Goal: Find specific page/section: Find specific page/section

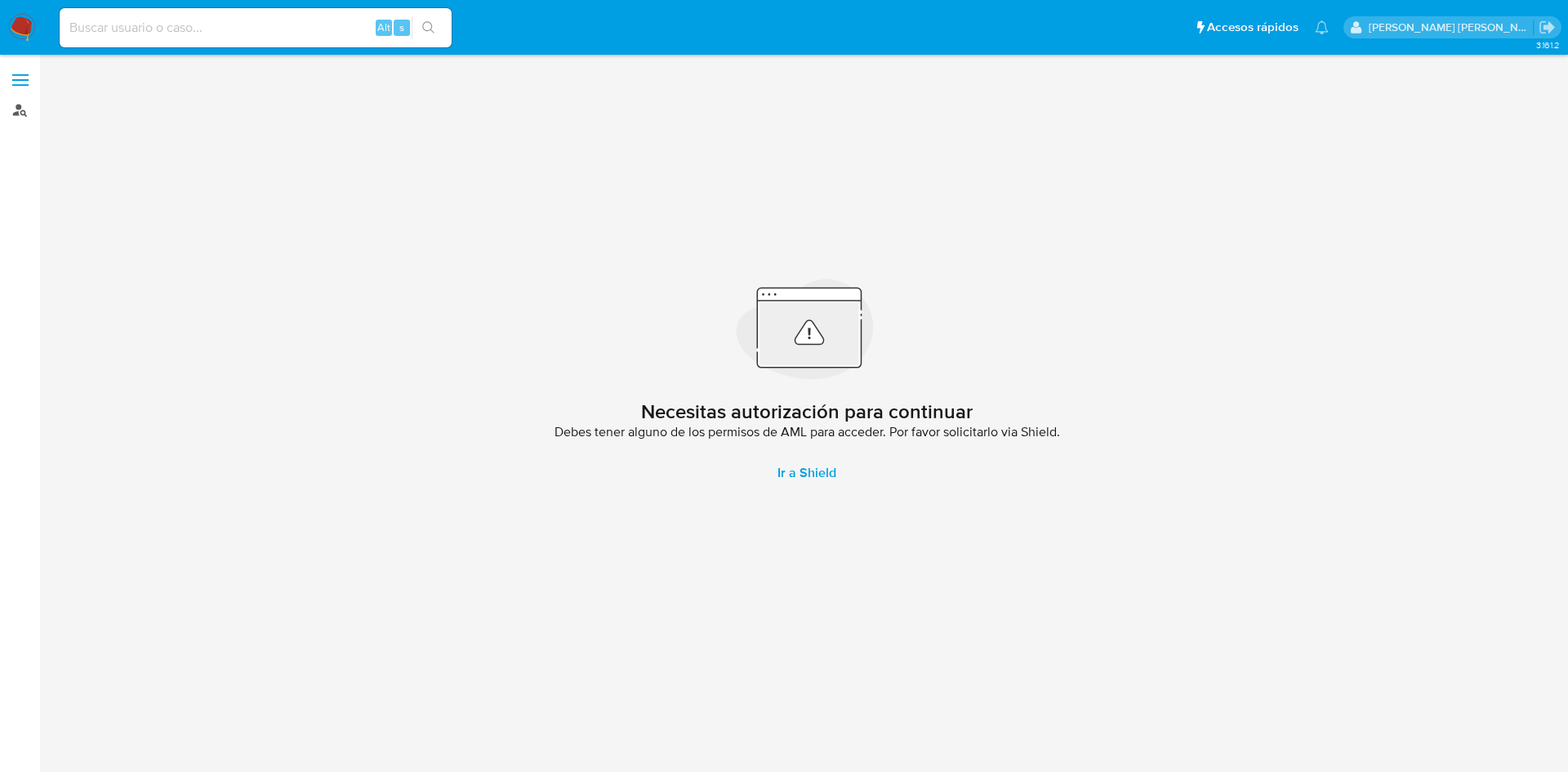
click at [28, 113] on link "Buscador de personas" at bounding box center [97, 110] width 194 height 25
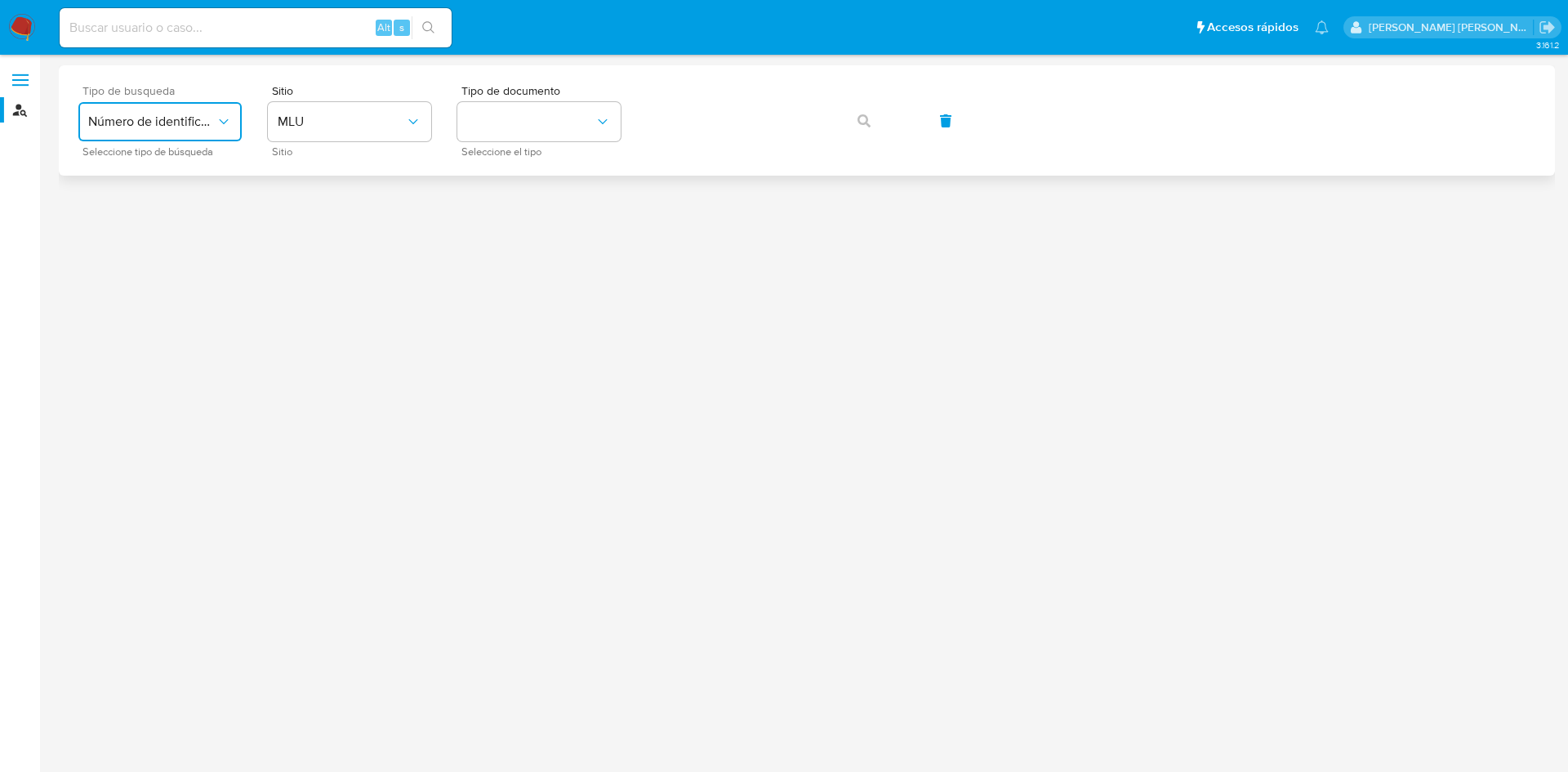
click at [186, 123] on span "Número de identificación" at bounding box center [152, 122] width 127 height 16
drag, startPoint x: 152, startPoint y: 215, endPoint x: 253, endPoint y: 182, distance: 106.3
click at [151, 215] on div "User ID" at bounding box center [155, 221] width 134 height 39
click at [874, 112] on button "button" at bounding box center [864, 121] width 56 height 39
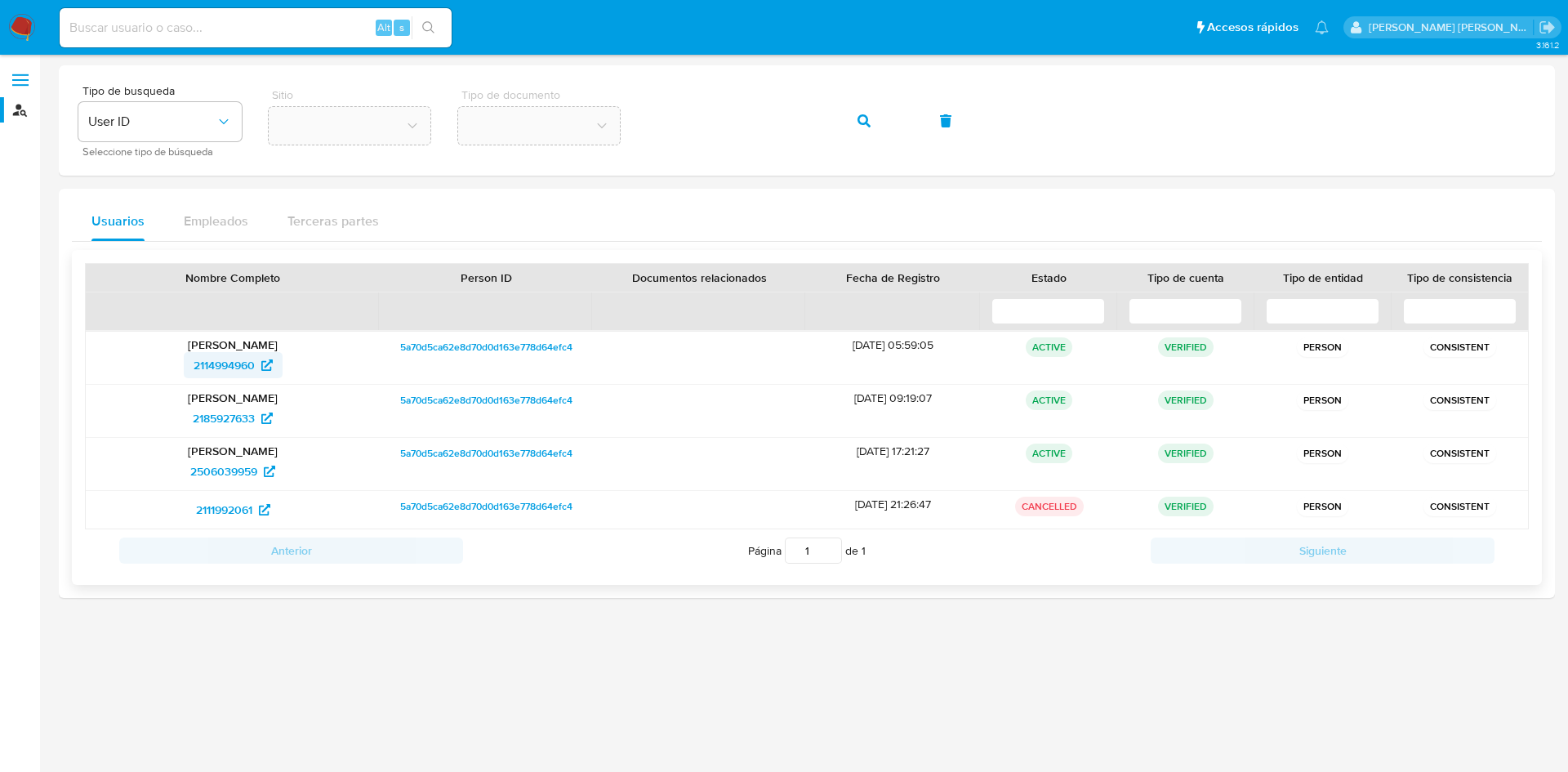
click at [245, 368] on span "2114994960" at bounding box center [224, 366] width 62 height 26
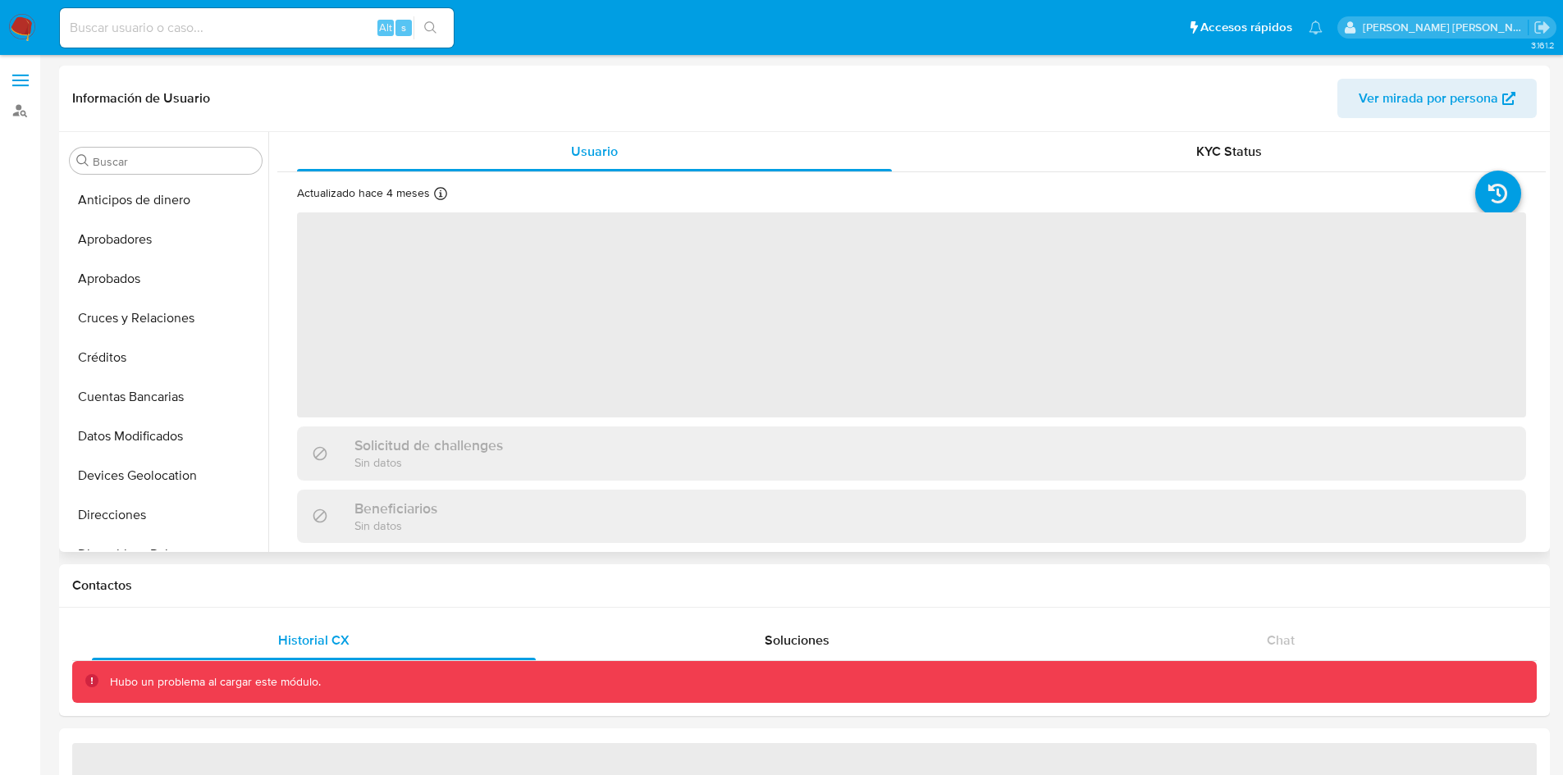
scroll to position [378, 0]
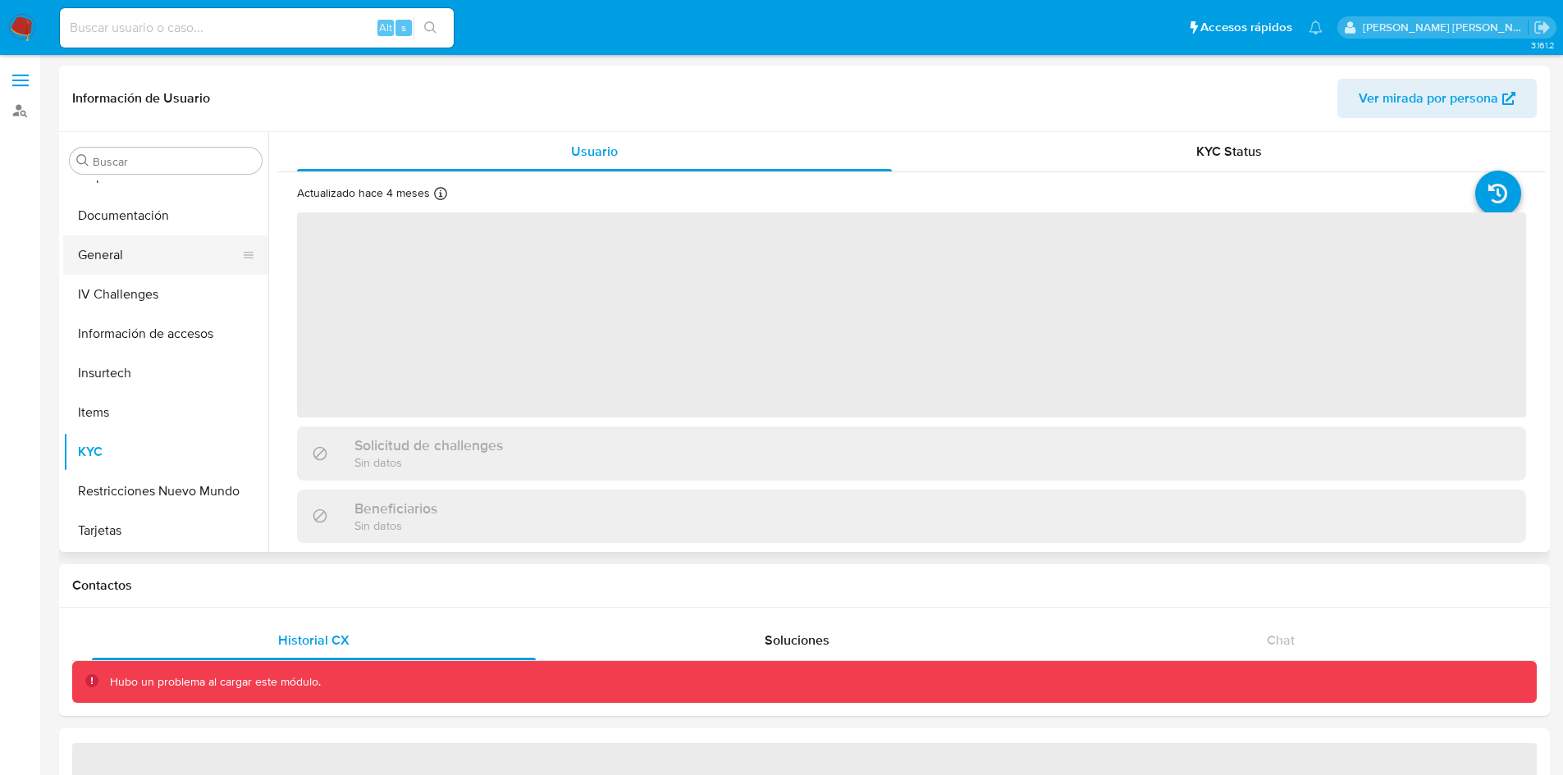
select select "10"
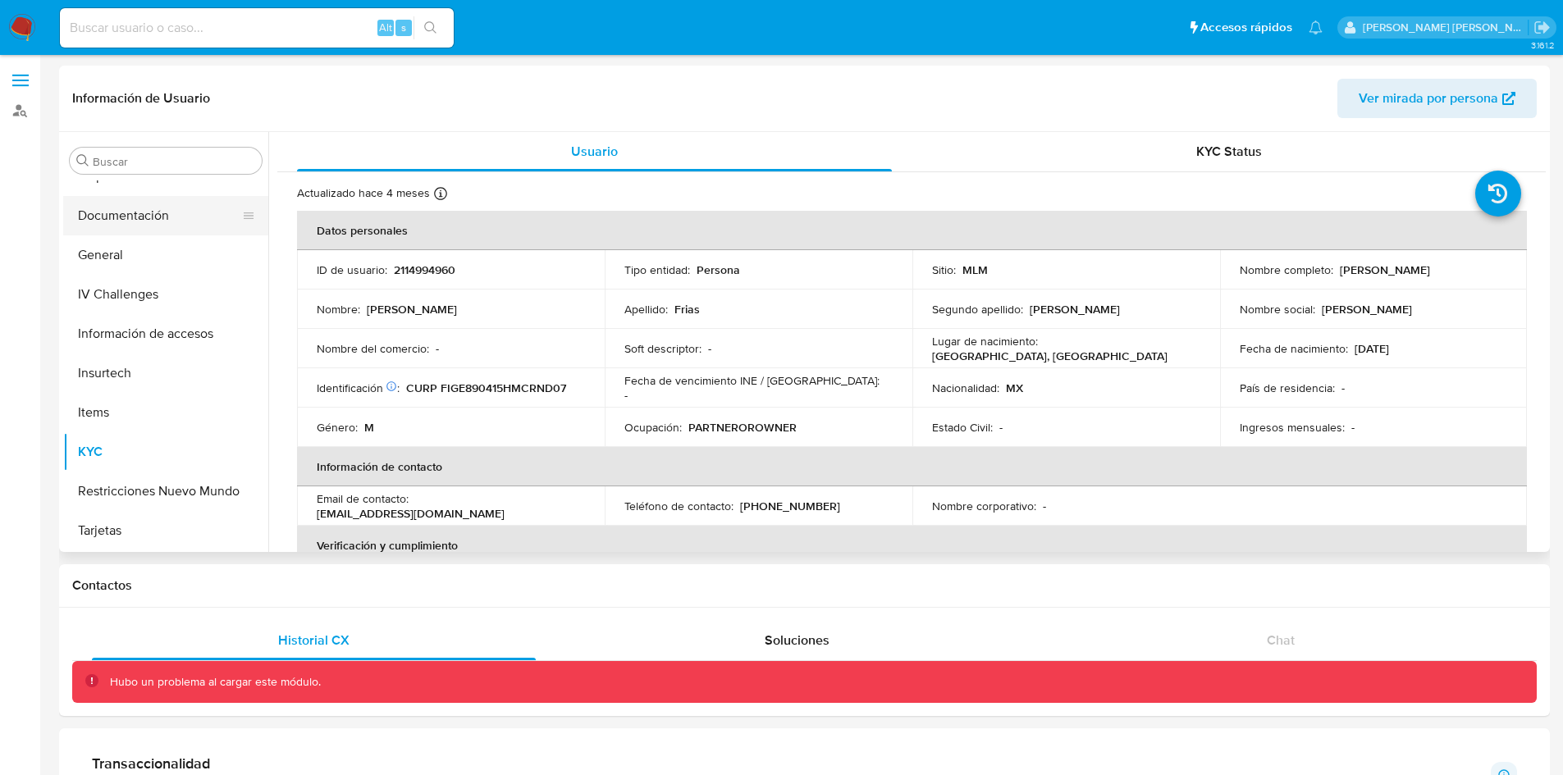
click at [146, 224] on button "Documentación" at bounding box center [159, 215] width 192 height 39
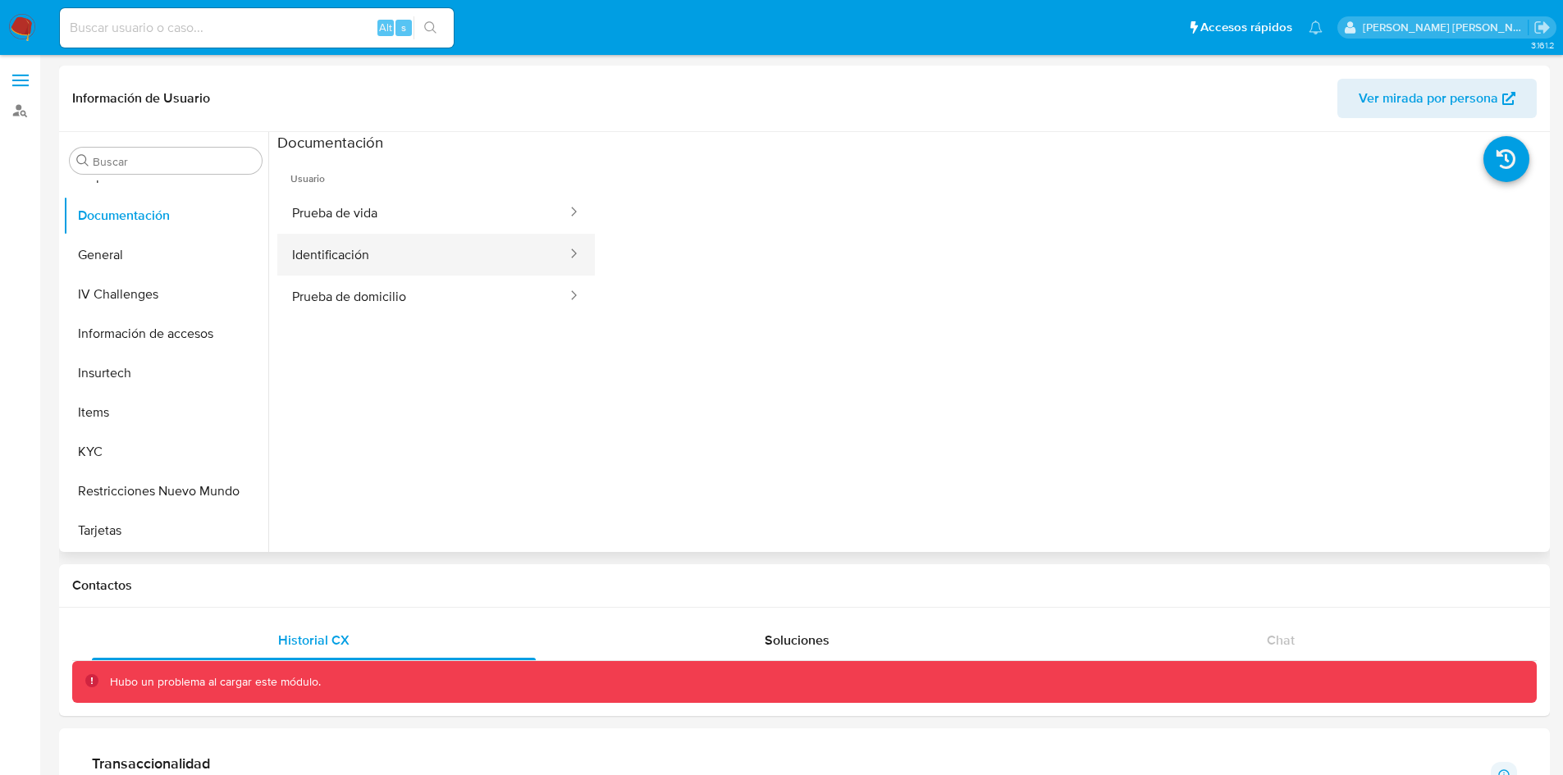
click at [412, 258] on button "Identificación" at bounding box center [422, 255] width 291 height 42
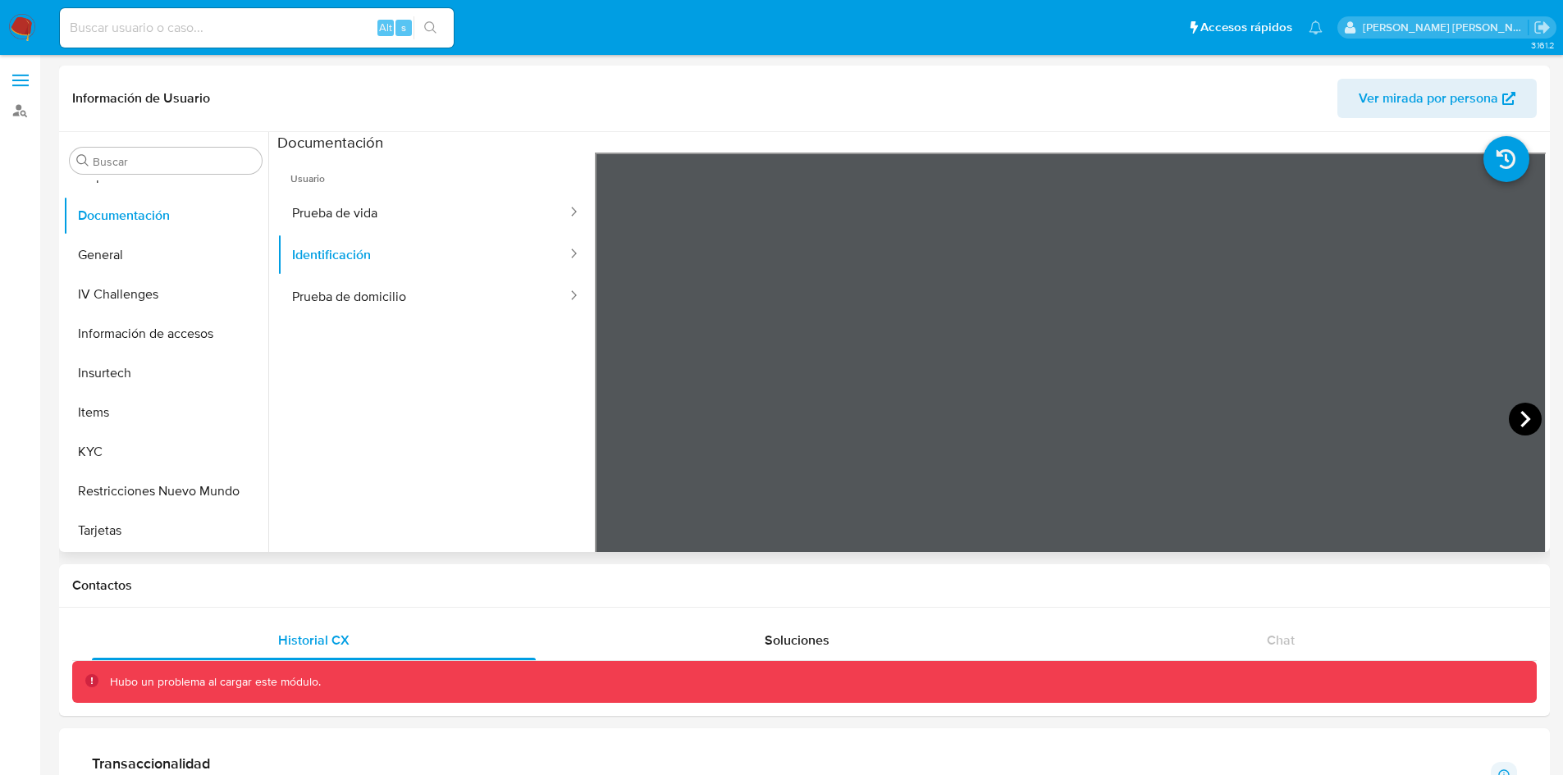
click at [1520, 420] on icon at bounding box center [1525, 419] width 10 height 16
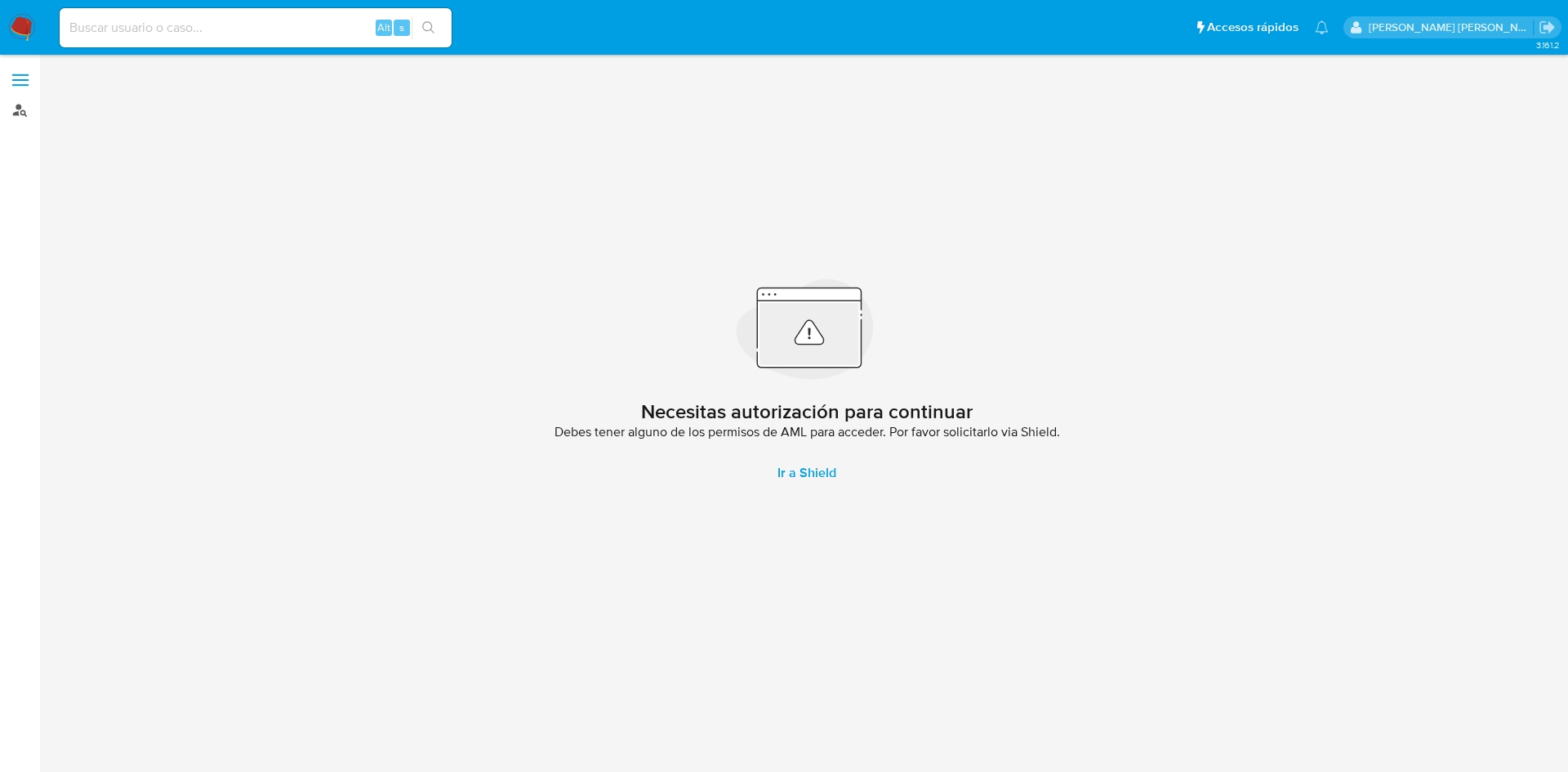
click at [22, 110] on link "Buscador de personas" at bounding box center [97, 110] width 194 height 25
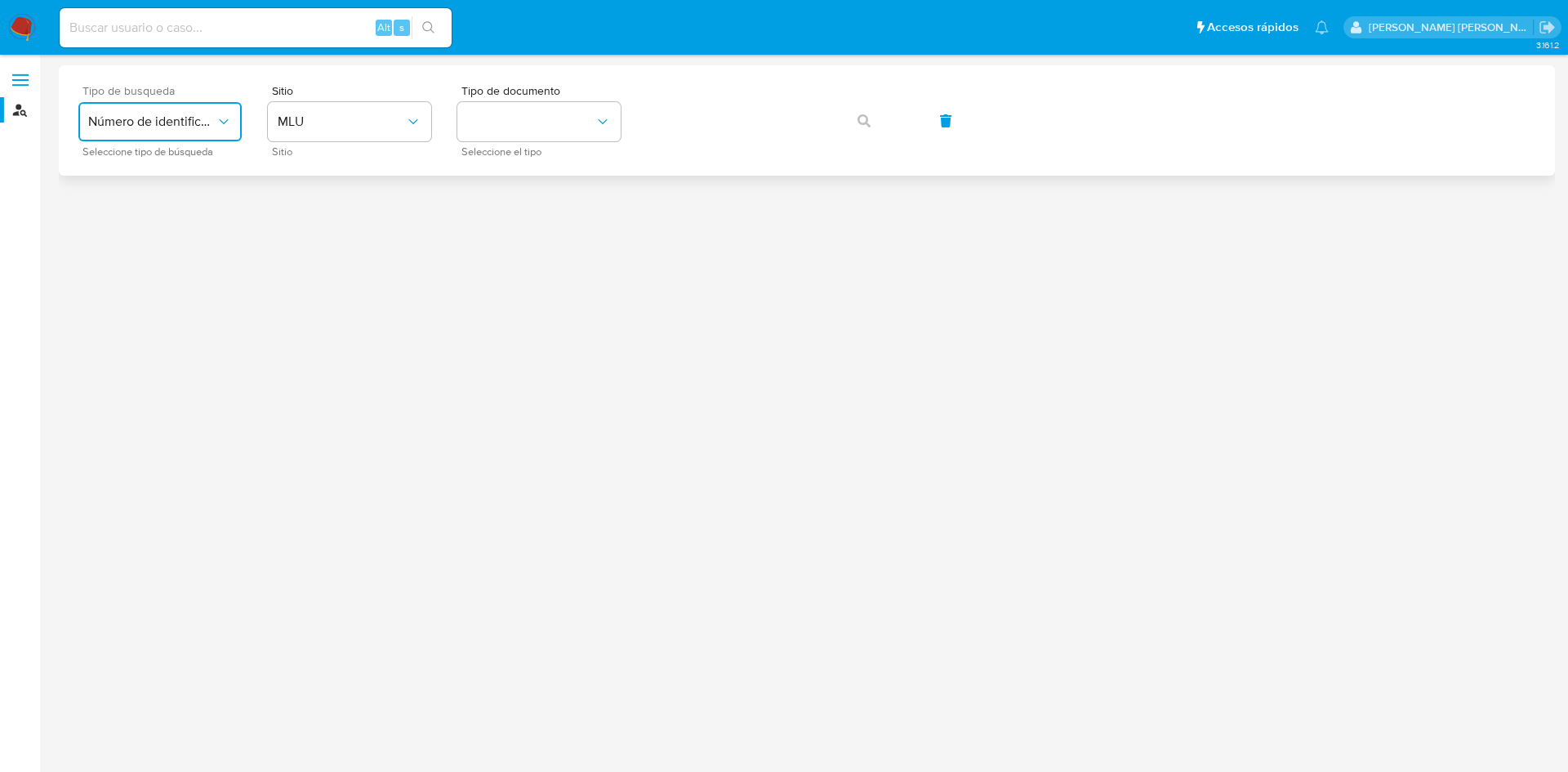
click at [112, 116] on span "Número de identificación" at bounding box center [152, 122] width 127 height 16
click at [147, 219] on div "User ID" at bounding box center [155, 221] width 134 height 39
click at [857, 120] on button "button" at bounding box center [864, 121] width 56 height 39
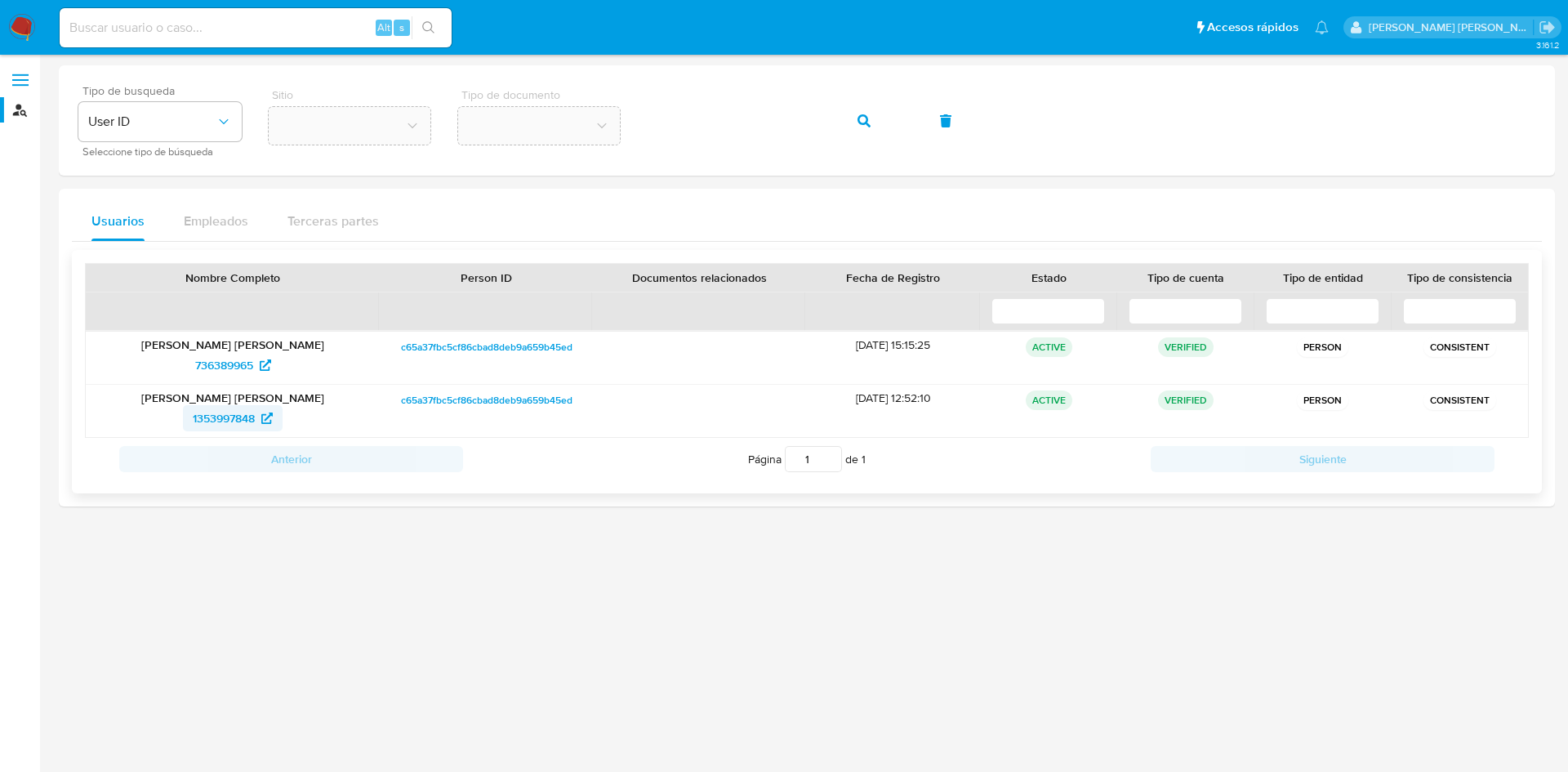
click at [243, 426] on span "1353997848" at bounding box center [224, 418] width 62 height 26
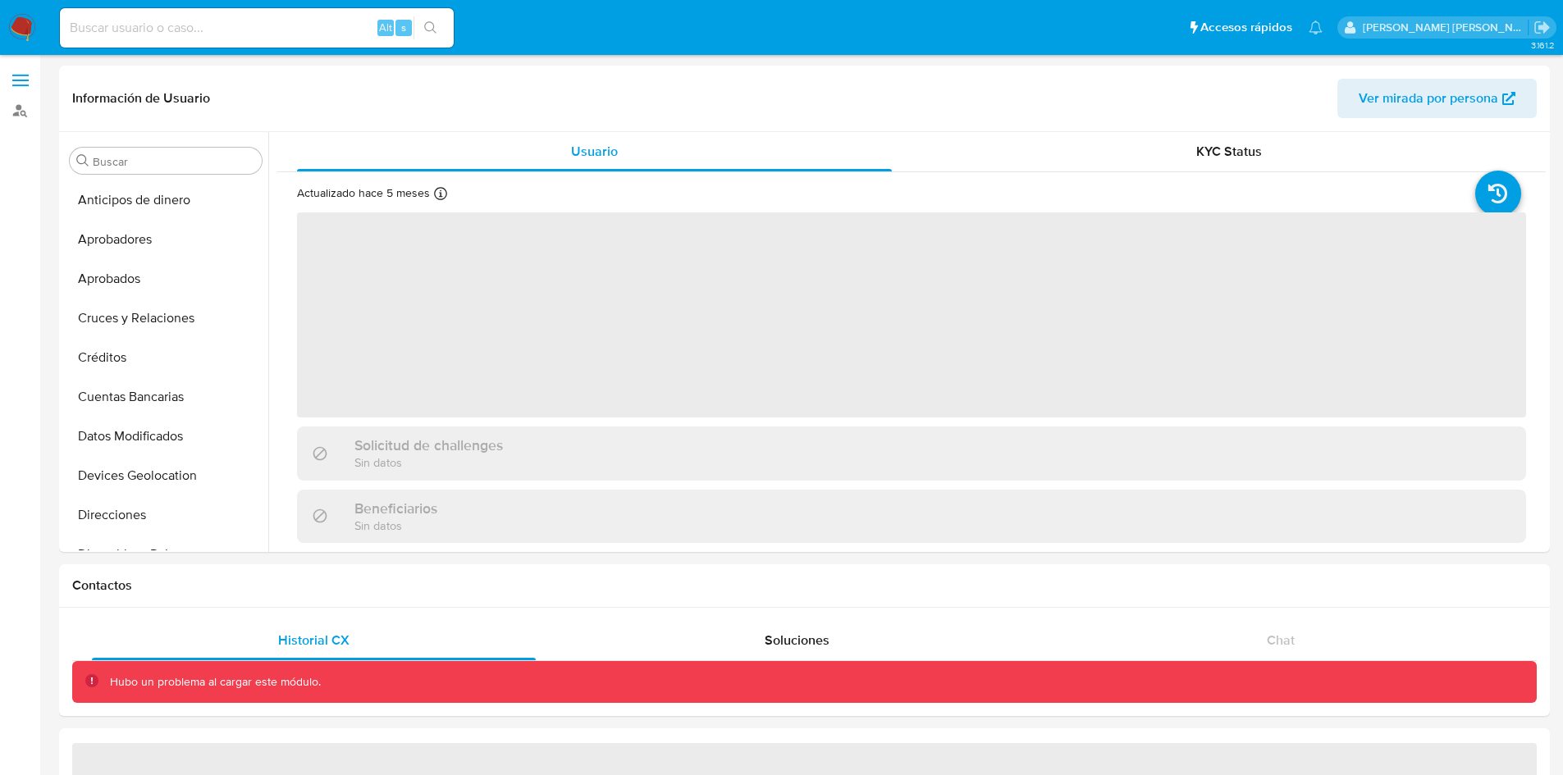
scroll to position [378, 0]
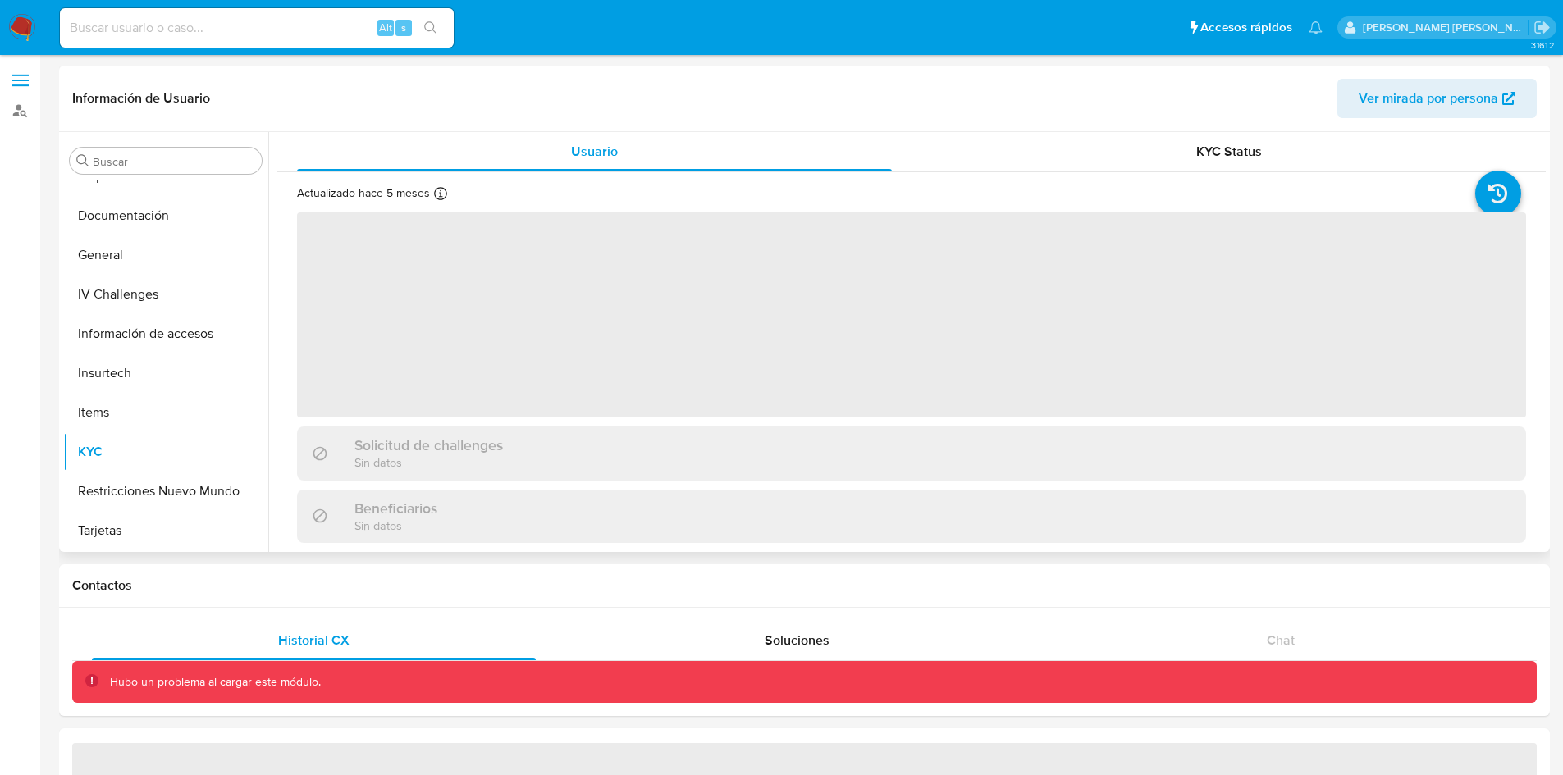
select select "10"
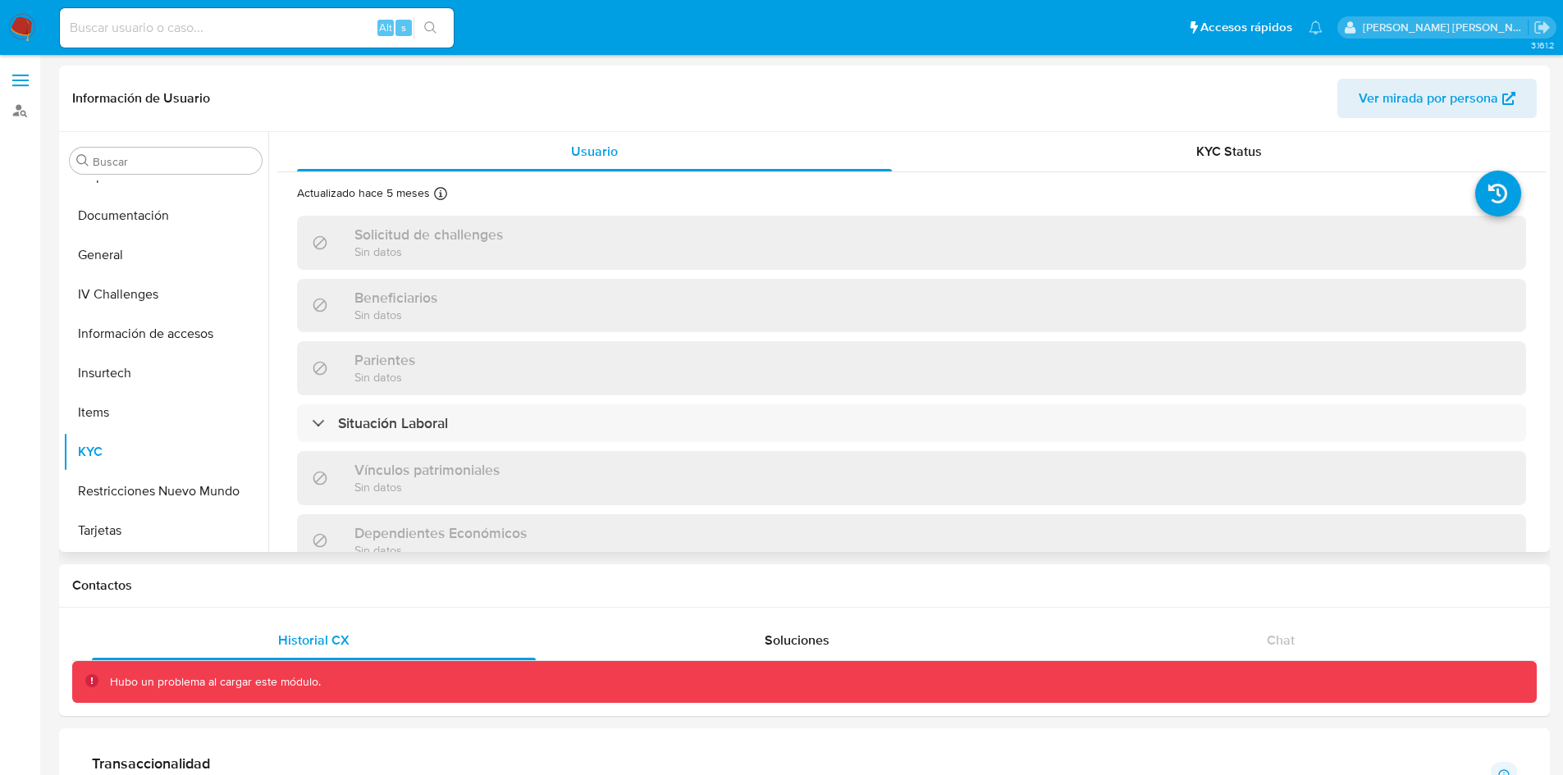
scroll to position [8, 0]
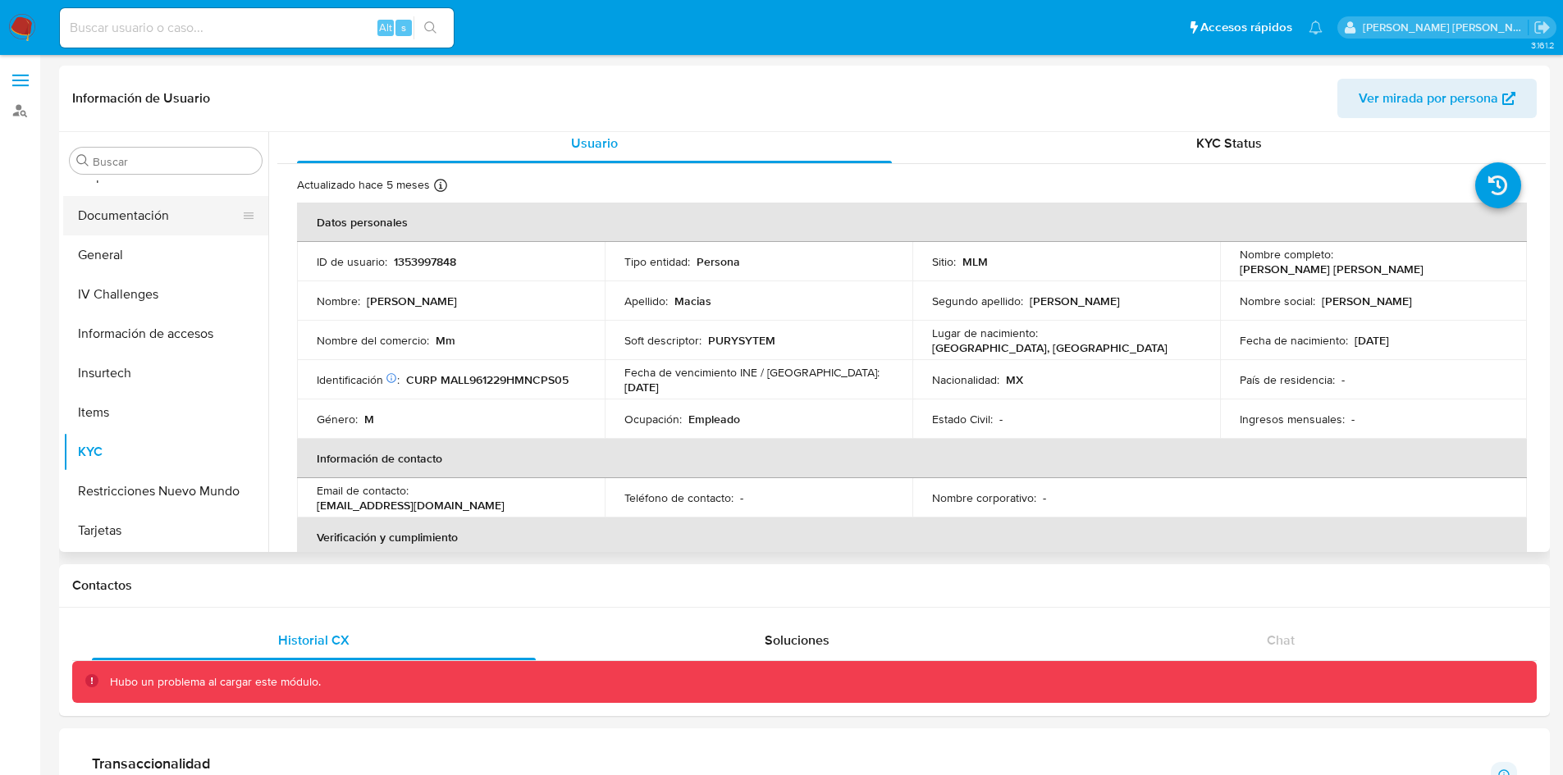
click at [111, 221] on button "Documentación" at bounding box center [159, 215] width 192 height 39
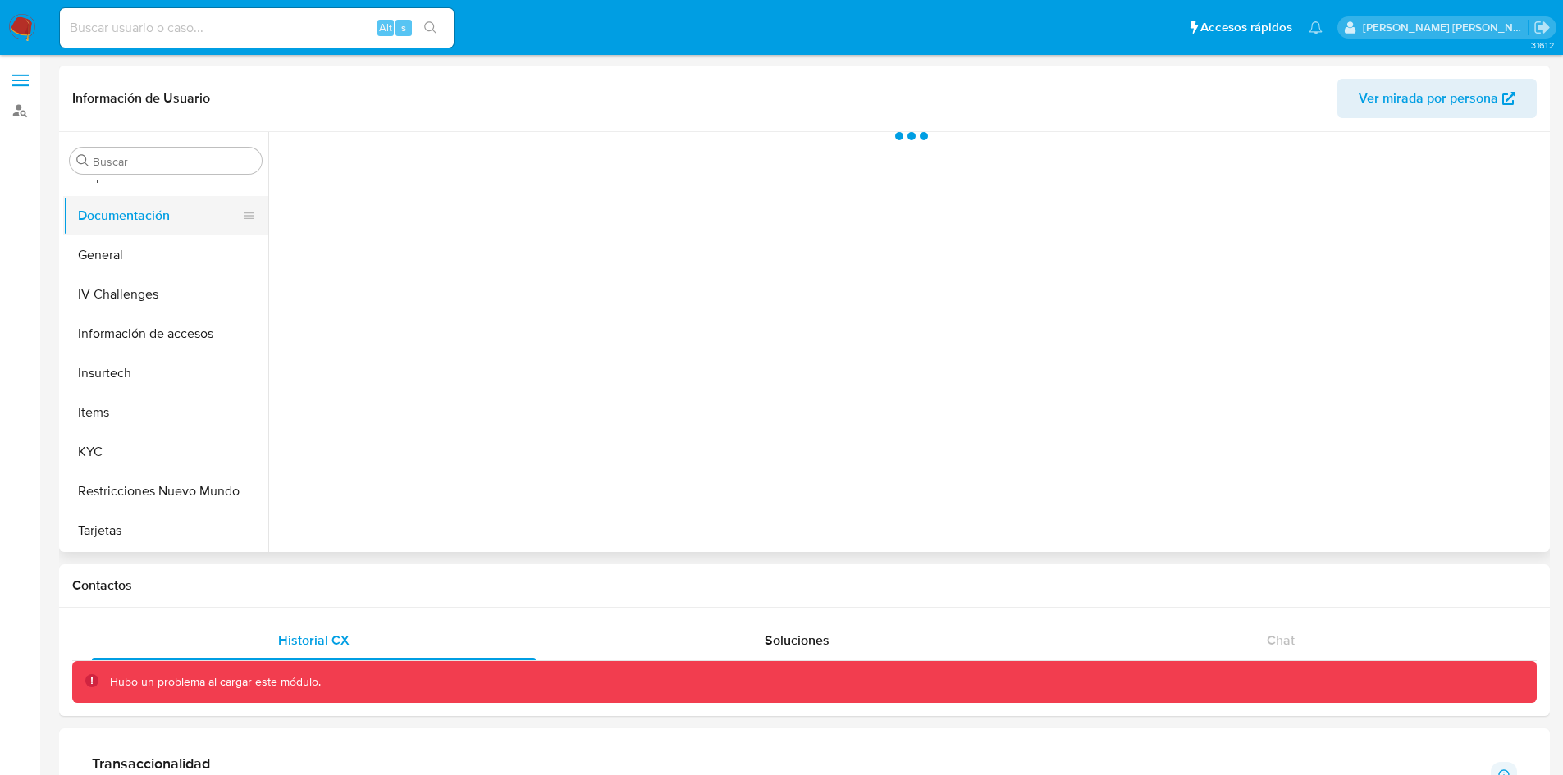
scroll to position [0, 0]
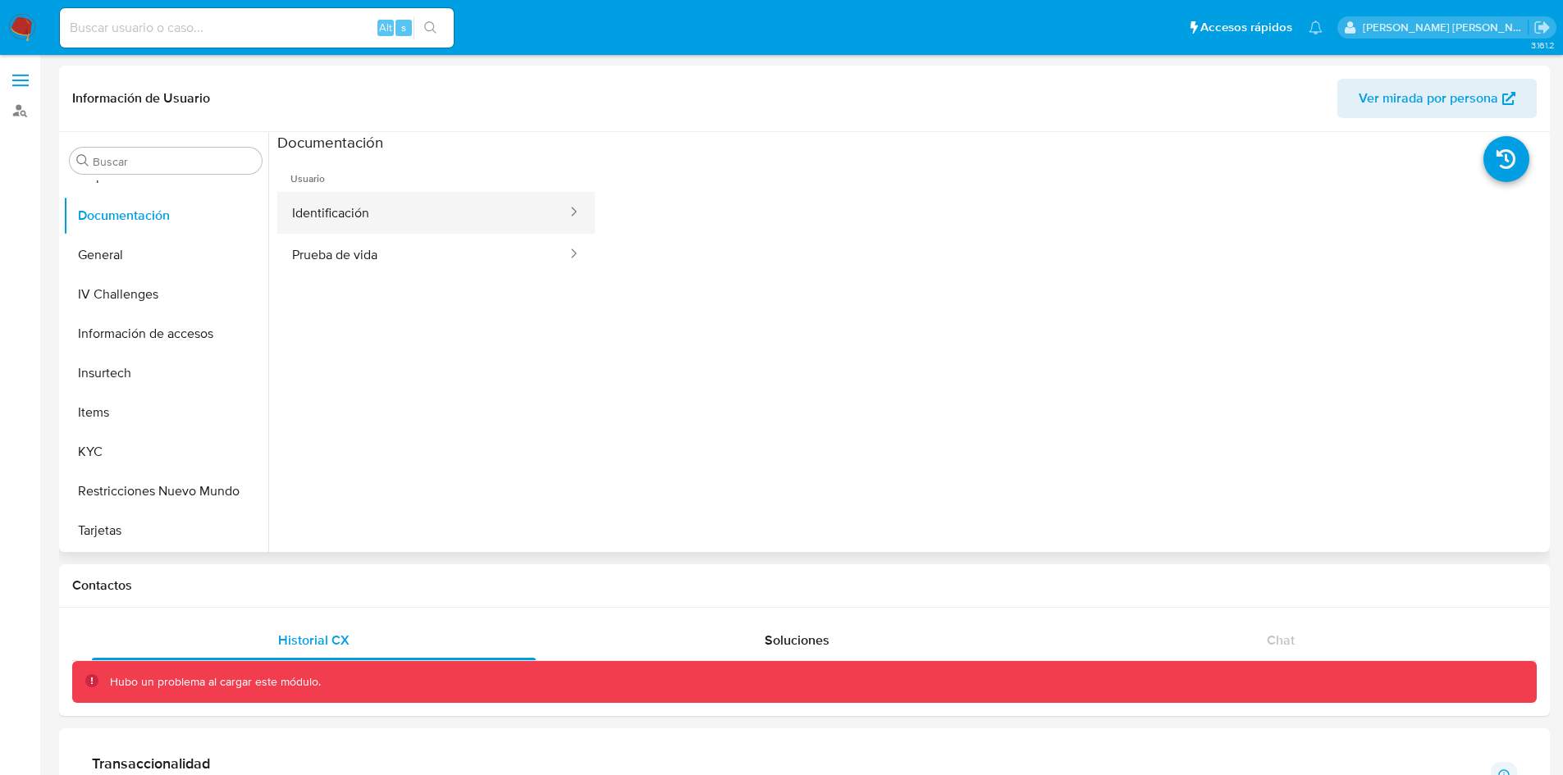
click at [484, 199] on button "Identificación" at bounding box center [422, 213] width 291 height 42
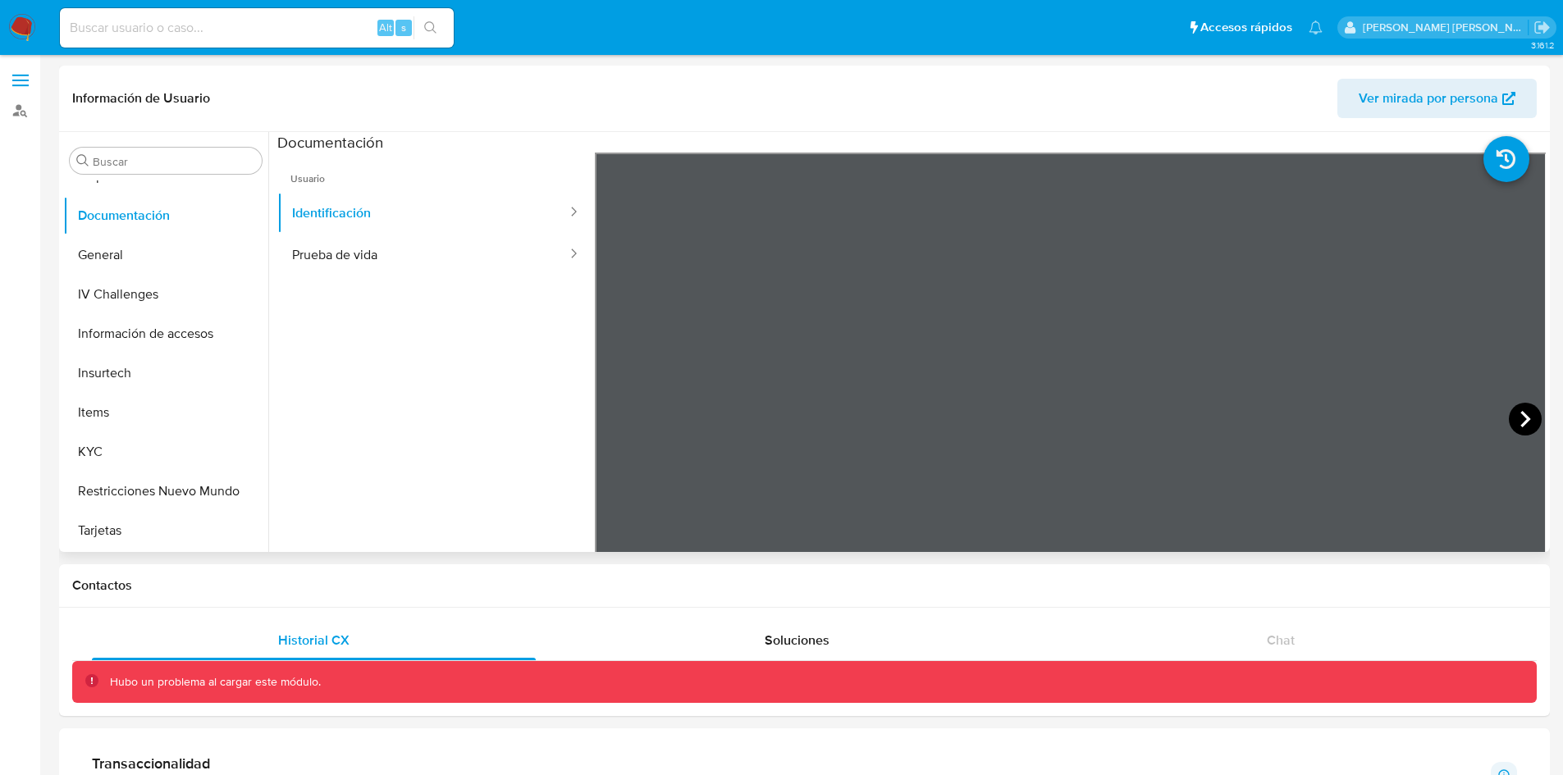
click at [1519, 413] on icon at bounding box center [1525, 419] width 33 height 33
